Goal: Entertainment & Leisure: Consume media (video, audio)

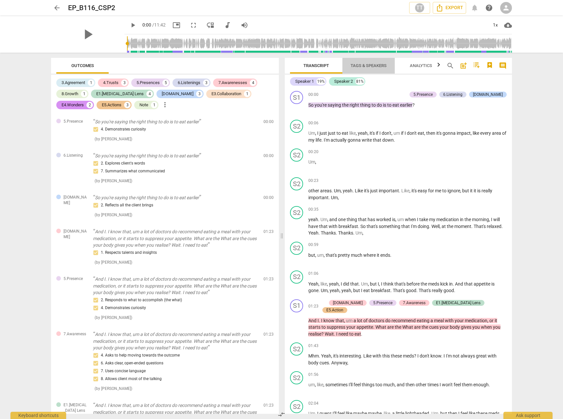
click at [369, 60] on button "Tags & Speakers" at bounding box center [368, 66] width 52 height 16
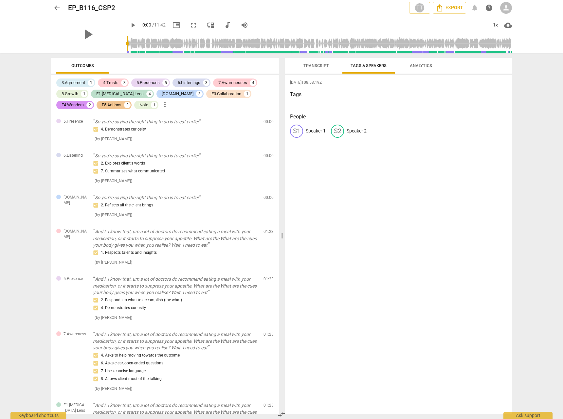
click at [431, 68] on span "Analytics" at bounding box center [421, 66] width 38 height 9
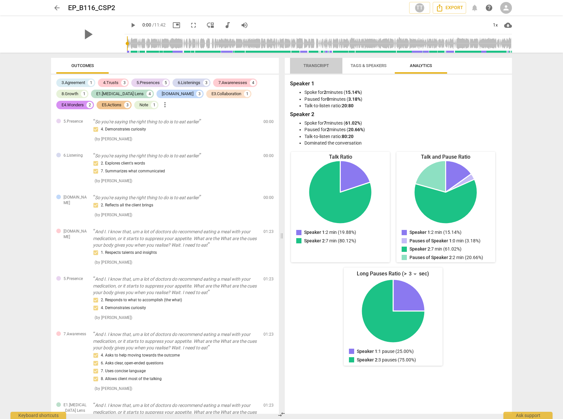
click at [318, 68] on span "Transcript" at bounding box center [316, 66] width 41 height 9
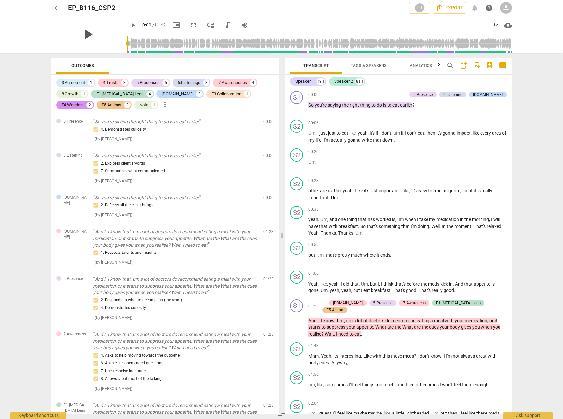
click at [81, 35] on span "play_arrow" at bounding box center [87, 34] width 17 height 17
click at [173, 27] on span "picture_in_picture" at bounding box center [177, 25] width 8 height 8
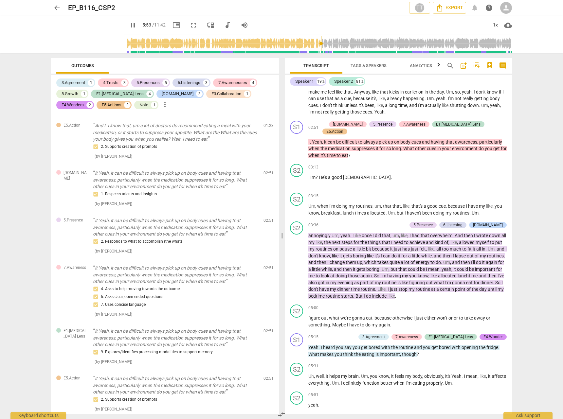
scroll to position [657, 0]
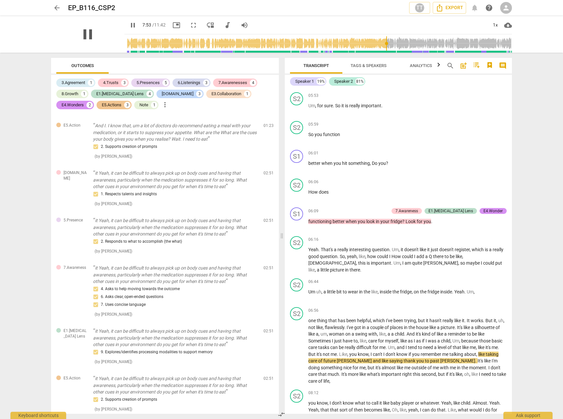
click at [79, 35] on span "pause" at bounding box center [87, 34] width 17 height 17
click at [80, 36] on span "play_arrow" at bounding box center [87, 34] width 17 height 17
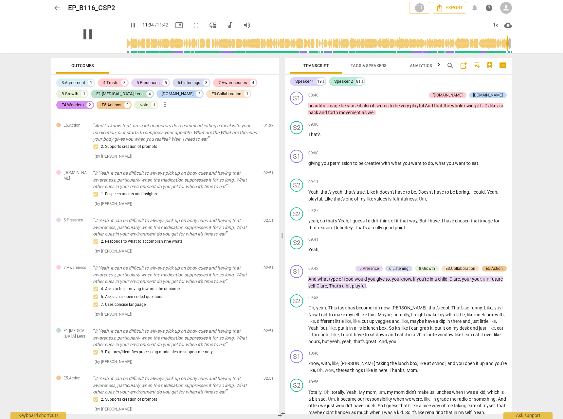
scroll to position [1156, 0]
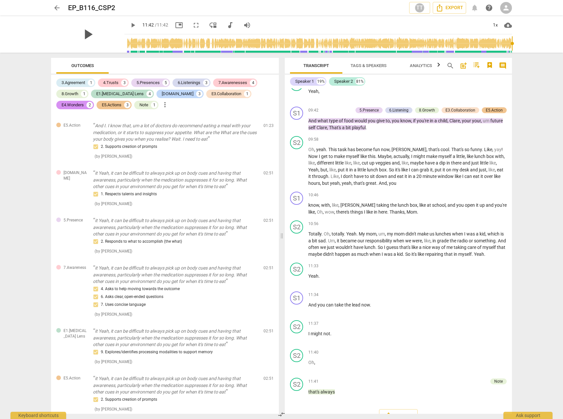
type input "702"
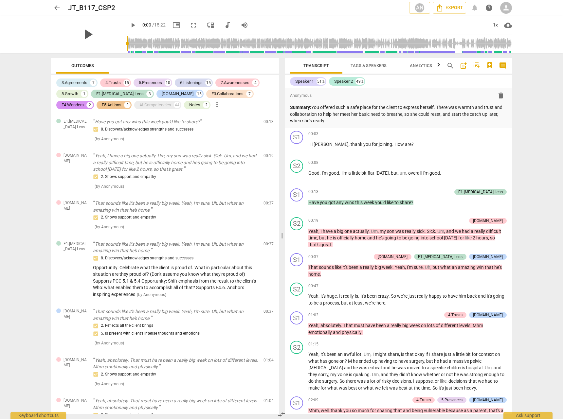
click at [83, 32] on span "play_arrow" at bounding box center [87, 34] width 17 height 17
click at [173, 23] on span "picture_in_picture" at bounding box center [177, 25] width 8 height 8
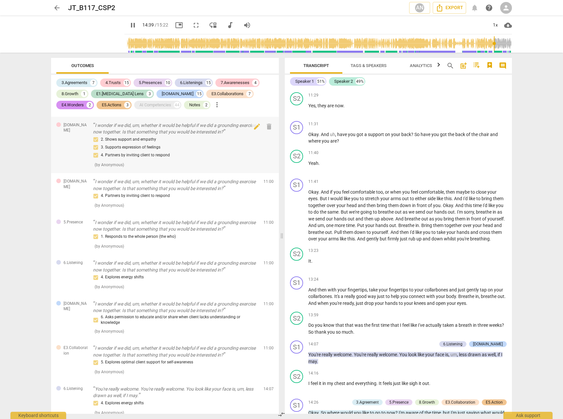
scroll to position [1510, 0]
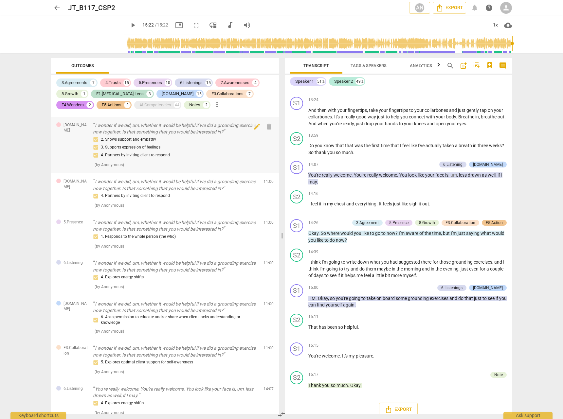
type input "922"
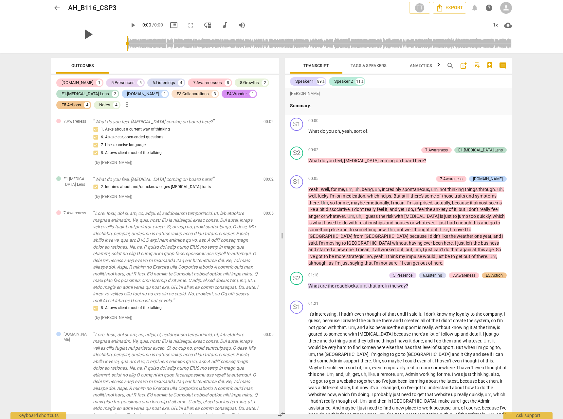
click at [96, 33] on span "play_arrow" at bounding box center [87, 34] width 17 height 17
click at [178, 27] on span "picture_in_picture" at bounding box center [174, 25] width 8 height 8
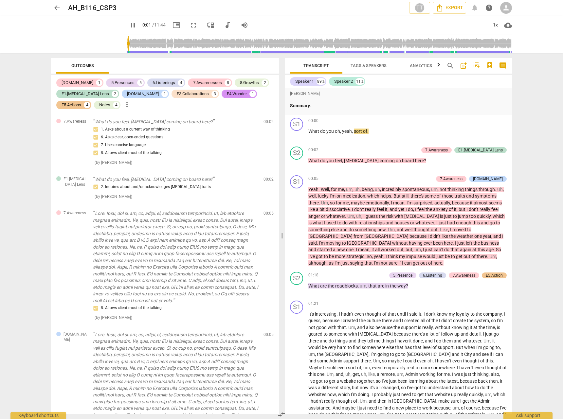
click at [173, 26] on span "picture_in_picture" at bounding box center [177, 25] width 8 height 8
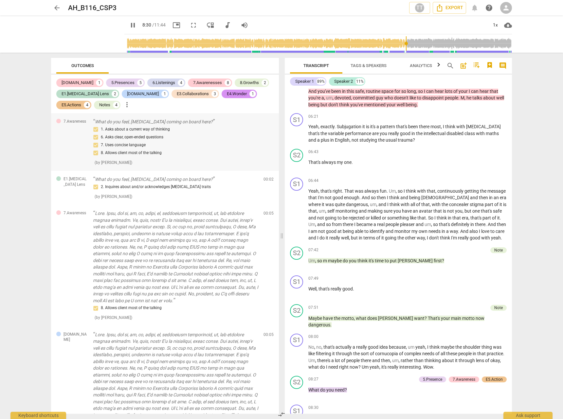
scroll to position [1015, 0]
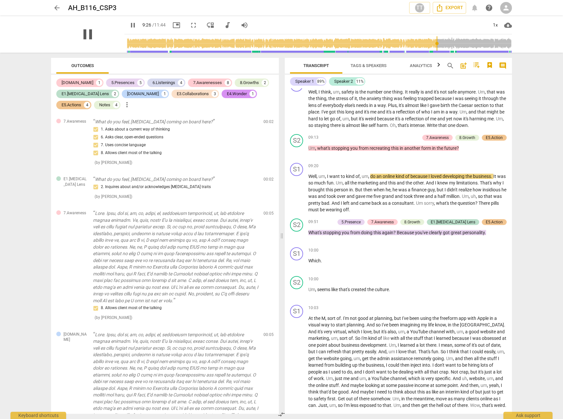
click at [83, 34] on span "pause" at bounding box center [87, 34] width 17 height 17
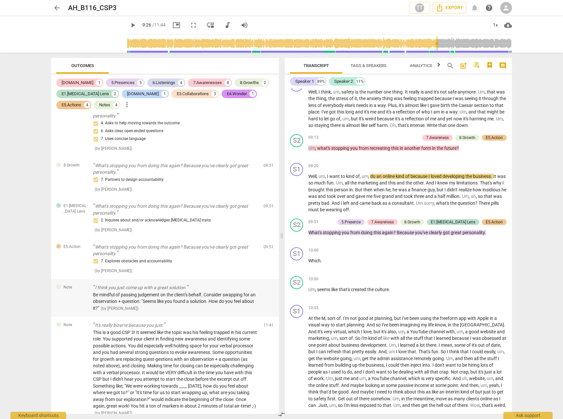
scroll to position [1494, 0]
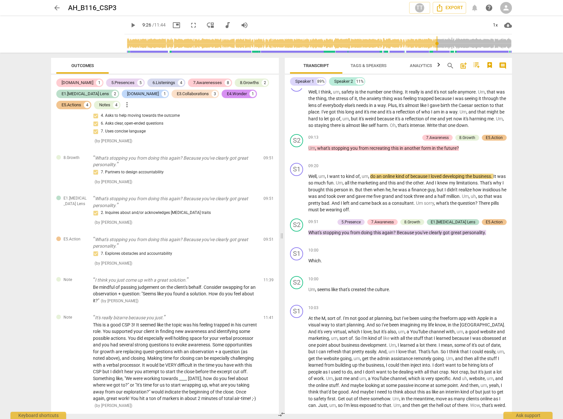
click at [129, 25] on span "play_arrow" at bounding box center [133, 25] width 8 height 8
type input "606"
click at [457, 43] on input "range" at bounding box center [319, 43] width 385 height 21
click at [56, 5] on span "arrow_back" at bounding box center [57, 8] width 8 height 8
